Goal: Task Accomplishment & Management: Manage account settings

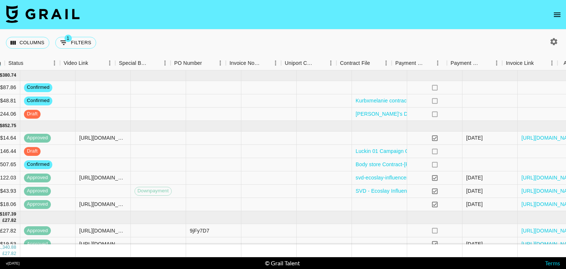
scroll to position [0, 663]
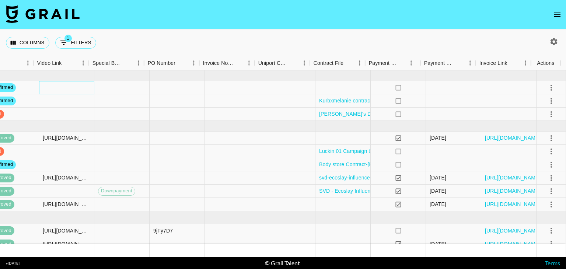
click at [64, 83] on div at bounding box center [66, 87] width 55 height 13
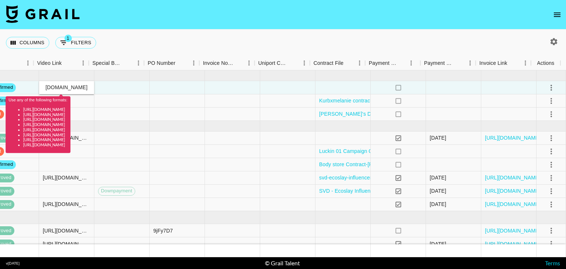
scroll to position [0, 0]
click at [201, 44] on div "Columns 1 Filters + Booking" at bounding box center [283, 42] width 566 height 27
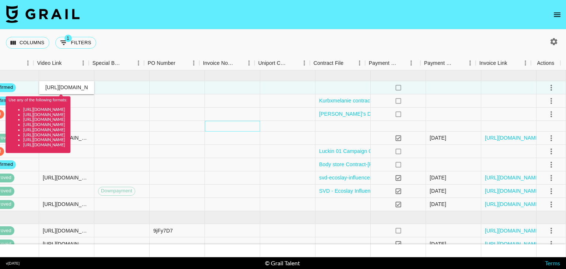
click at [249, 123] on div at bounding box center [232, 126] width 55 height 11
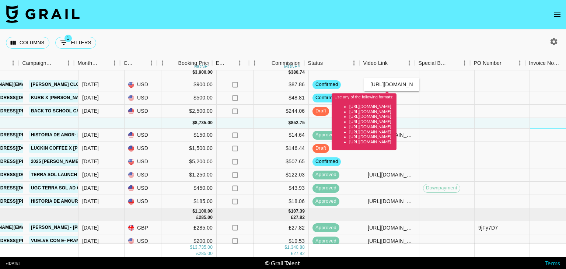
scroll to position [3, 337]
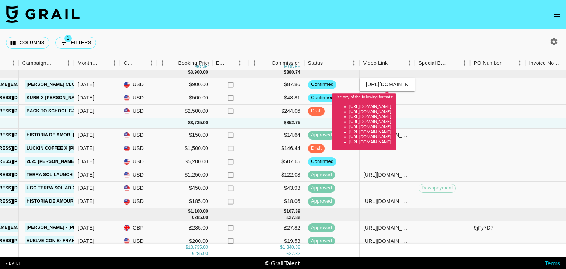
click at [402, 87] on input "https://www.tiktok.com/t/ZT6fJWBA6/" at bounding box center [387, 84] width 54 height 6
drag, startPoint x: 365, startPoint y: 84, endPoint x: 411, endPoint y: 84, distance: 45.7
click at [411, 84] on input "https://www.tiktok.com/t/ZT6fJWBA6/" at bounding box center [387, 84] width 54 height 6
type input "\"
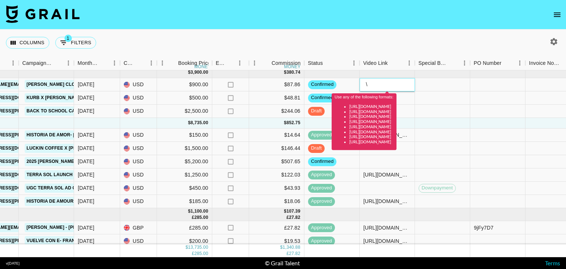
scroll to position [0, 0]
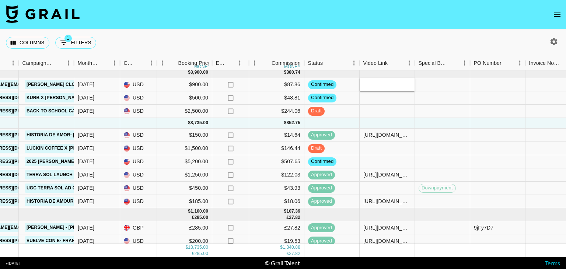
click at [382, 19] on nav at bounding box center [283, 14] width 566 height 29
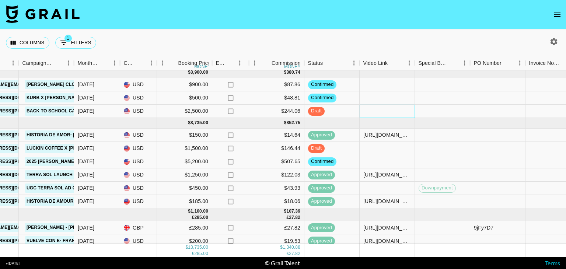
click at [374, 115] on div at bounding box center [387, 111] width 55 height 13
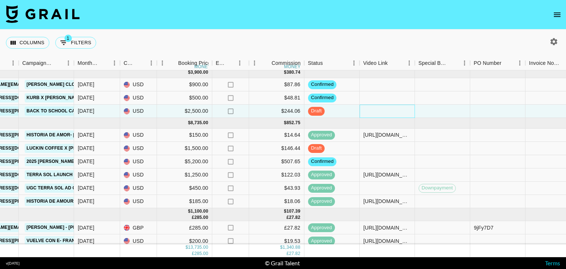
click at [374, 115] on div at bounding box center [387, 111] width 55 height 13
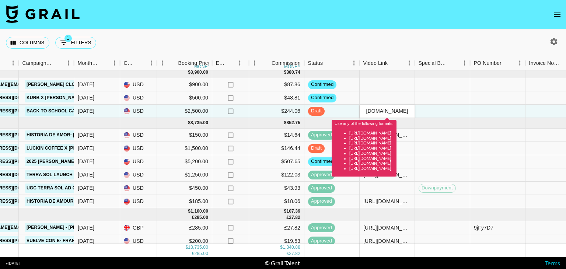
type input "https://www.tiktok.com/t/ZT6fJWBA6/"
click at [400, 21] on nav at bounding box center [283, 14] width 566 height 29
click at [403, 49] on div "Columns 1 Filters + Booking" at bounding box center [283, 42] width 566 height 27
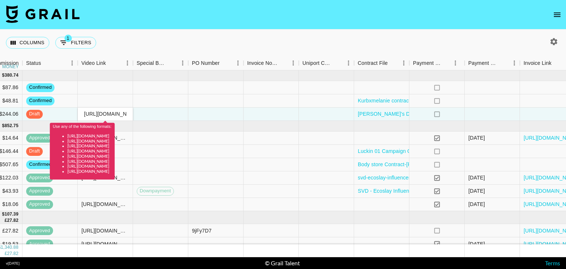
scroll to position [0, 663]
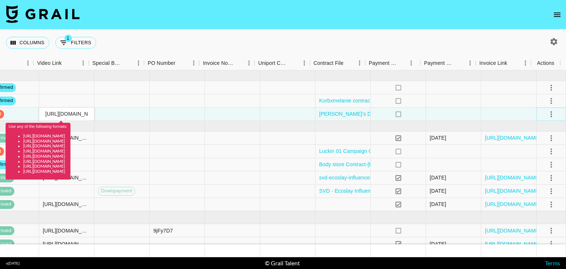
click at [547, 113] on icon "select merge strategy" at bounding box center [551, 114] width 9 height 9
click at [533, 188] on li "Approve" at bounding box center [542, 182] width 48 height 13
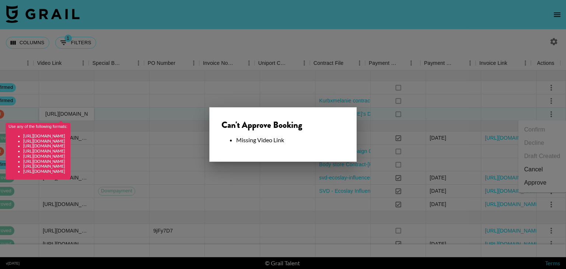
click at [254, 53] on div at bounding box center [283, 134] width 566 height 269
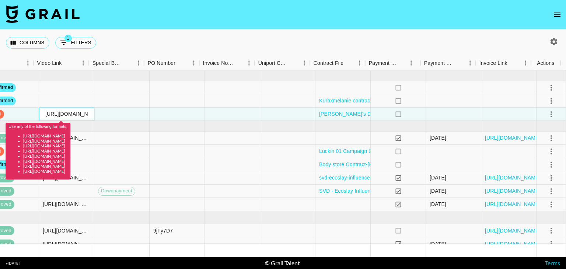
click at [74, 115] on input "https://www.tiktok.com/t/ZT6fJWBA6/" at bounding box center [66, 114] width 54 height 6
drag, startPoint x: 39, startPoint y: 115, endPoint x: 97, endPoint y: 121, distance: 58.9
click at [97, 121] on body "Columns 1 Filters + Booking Month Due Airtable ID Talent Manager Client Booker …" at bounding box center [283, 134] width 566 height 269
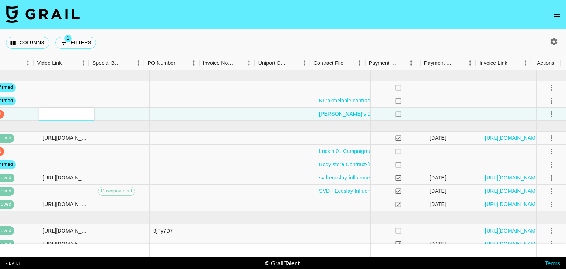
paste input "https://www.tiktok.com/@melanieangelese/video/7535194352390393143"
type input "https://www.tiktok.com/@melanieangelese/video/7535194352390393143"
click at [239, 41] on div "Columns 1 Filters + Booking" at bounding box center [283, 42] width 566 height 27
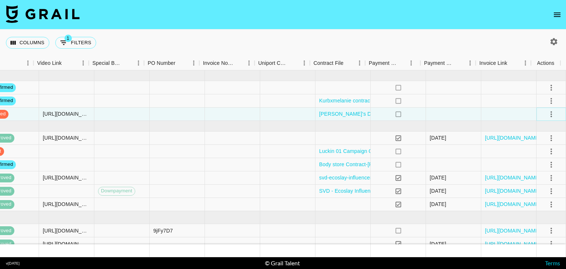
click at [548, 114] on icon "select merge strategy" at bounding box center [551, 114] width 9 height 9
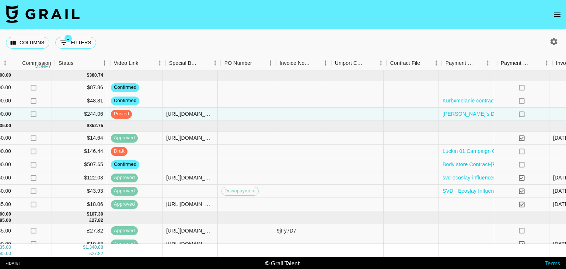
scroll to position [0, 663]
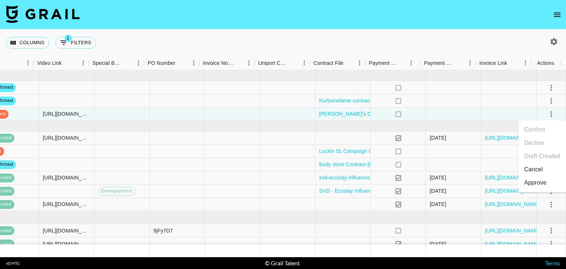
click at [548, 183] on li "Approve" at bounding box center [542, 182] width 48 height 13
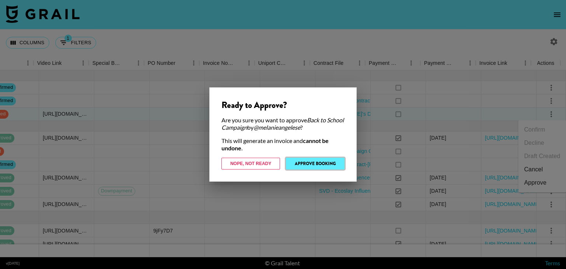
click at [321, 164] on button "Approve Booking" at bounding box center [315, 164] width 59 height 12
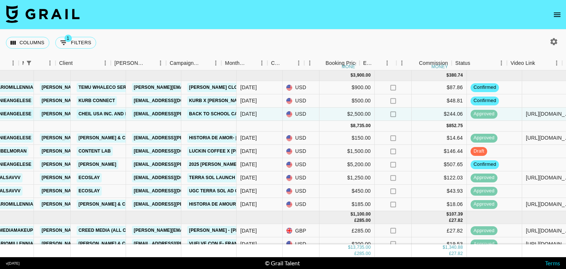
scroll to position [0, 173]
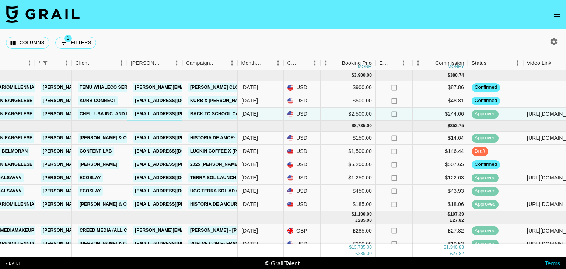
click at [149, 116] on link "accounting@mckinney.com" at bounding box center [193, 113] width 120 height 9
click at [169, 115] on link "accounting@mckinney.com" at bounding box center [193, 113] width 120 height 9
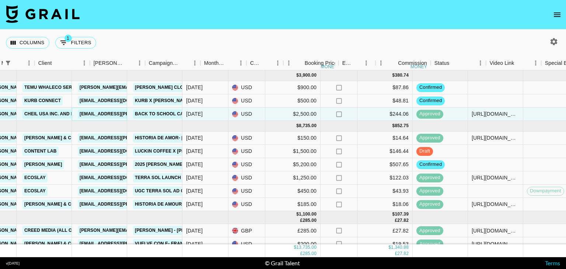
scroll to position [4, 207]
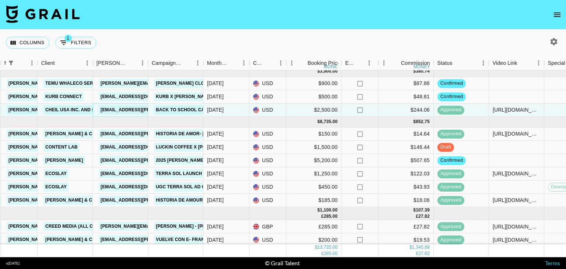
click at [141, 109] on link "accounting@mckinney.com" at bounding box center [159, 109] width 120 height 9
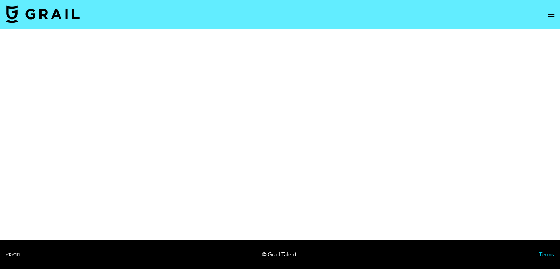
select select "Brand"
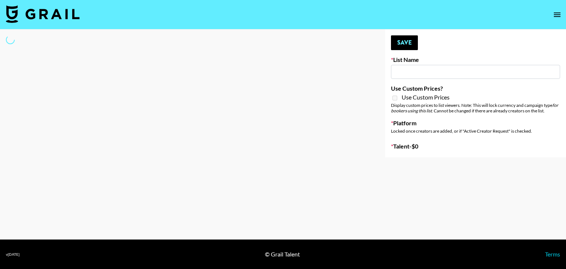
type input "IRL LA & NYC Activations - Diamond Cafe"
select select "Song"
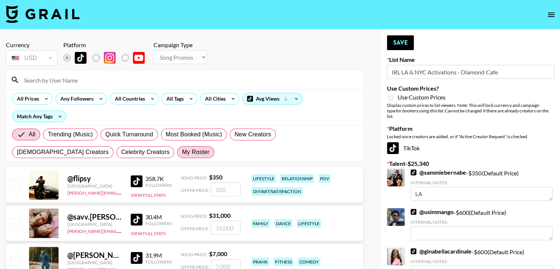
click at [182, 153] on span "My Roster" at bounding box center [195, 152] width 27 height 9
click at [182, 152] on input "My Roster" at bounding box center [182, 152] width 0 height 0
radio input "true"
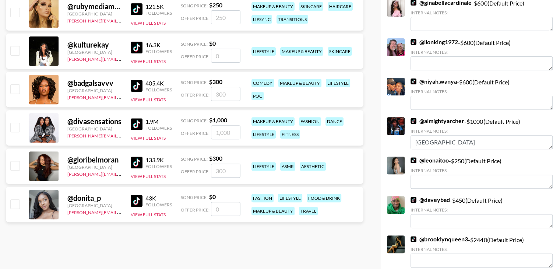
scroll to position [249, 0]
click at [15, 161] on input "checkbox" at bounding box center [14, 165] width 9 height 9
checkbox input "true"
click at [228, 166] on input "300" at bounding box center [225, 170] width 29 height 14
type input "3"
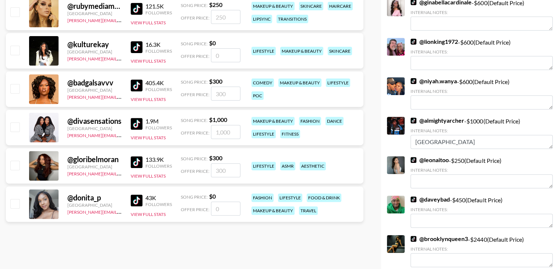
checkbox input "true"
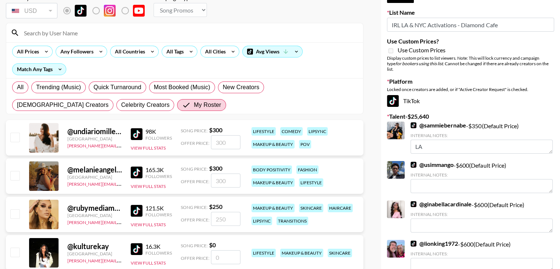
scroll to position [0, 0]
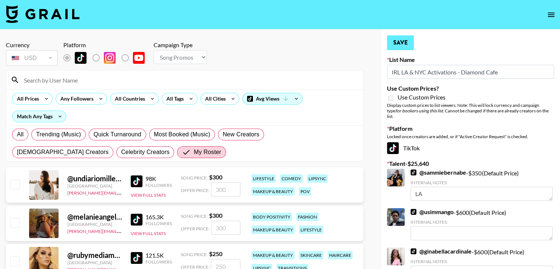
type input "1150"
click at [398, 40] on button "Save" at bounding box center [400, 42] width 27 height 15
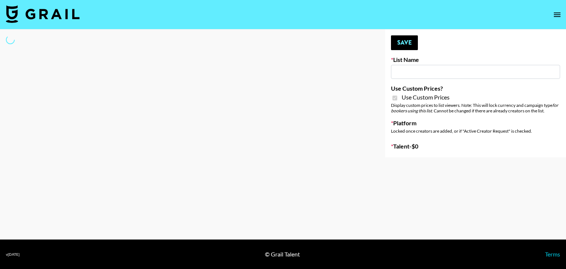
type input "Gensmo (Tiktok)"
checkbox input "true"
select select "Brand"
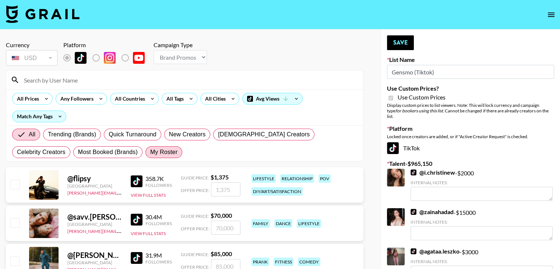
click at [146, 147] on label "My Roster" at bounding box center [164, 152] width 37 height 12
click at [150, 152] on input "My Roster" at bounding box center [150, 152] width 0 height 0
radio input "true"
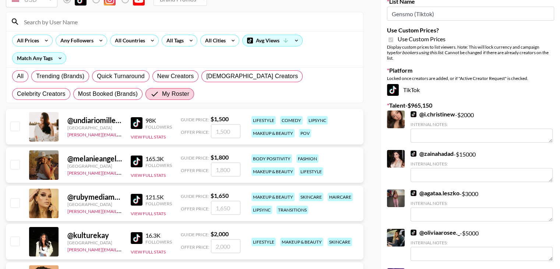
scroll to position [59, 0]
click at [15, 127] on input "checkbox" at bounding box center [14, 125] width 9 height 9
checkbox input "true"
type input "1500"
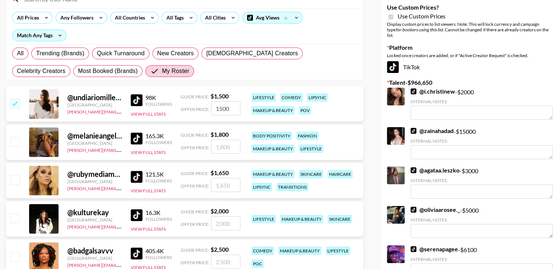
click at [14, 143] on input "checkbox" at bounding box center [14, 141] width 9 height 9
checkbox input "true"
type input "1800"
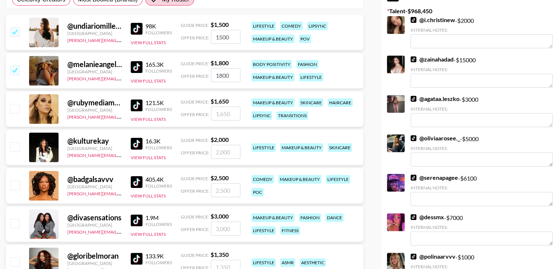
click at [12, 146] on input "checkbox" at bounding box center [14, 146] width 9 height 9
checkbox input "true"
type input "2000"
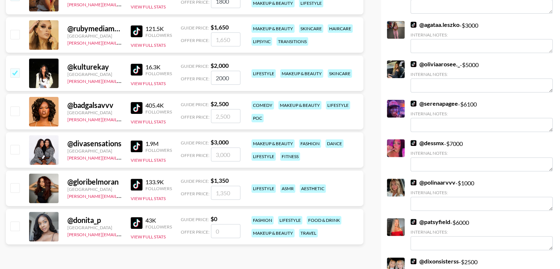
scroll to position [226, 0]
click at [15, 148] on input "checkbox" at bounding box center [14, 149] width 9 height 9
checkbox input "true"
type input "3000"
click at [15, 184] on input "checkbox" at bounding box center [14, 187] width 9 height 9
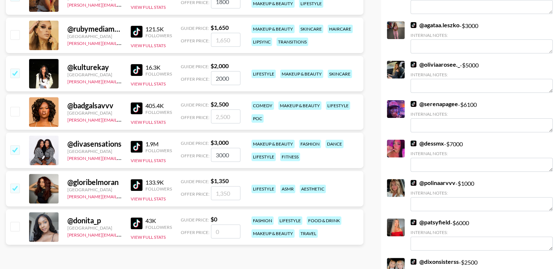
checkbox input "true"
type input "1350"
click at [16, 229] on input "checkbox" at bounding box center [14, 226] width 9 height 9
click at [15, 223] on input "checkbox" at bounding box center [14, 226] width 9 height 9
click at [232, 230] on input "number" at bounding box center [225, 231] width 29 height 14
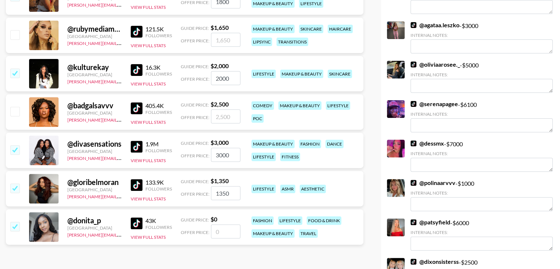
checkbox input "true"
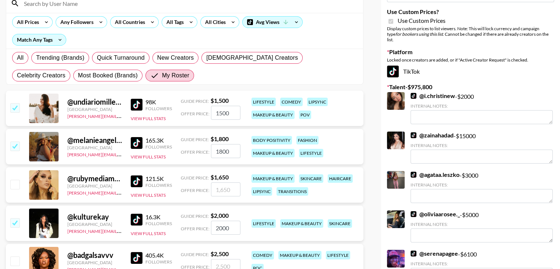
scroll to position [0, 0]
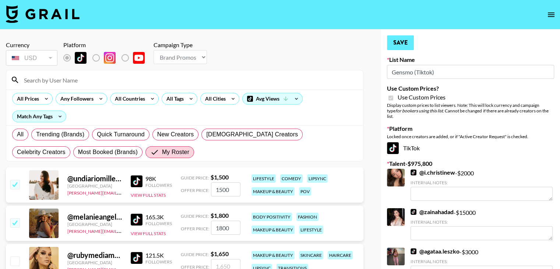
type input "1000"
click at [399, 46] on button "Save" at bounding box center [400, 42] width 27 height 15
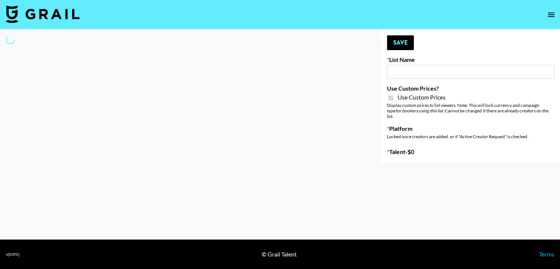
type input "DDG Beauty"
checkbox input "true"
select select "Brand"
